Goal: Transaction & Acquisition: Purchase product/service

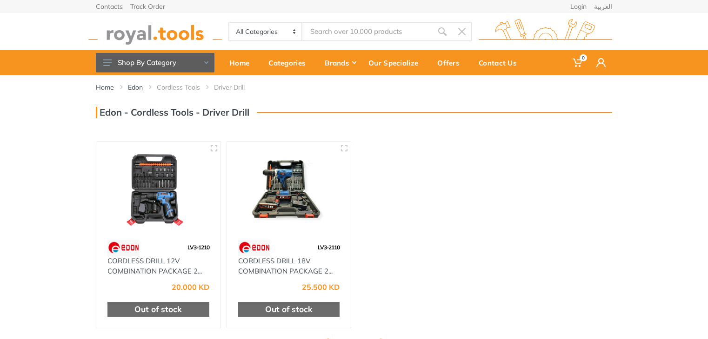
click at [179, 175] on img at bounding box center [158, 190] width 107 height 80
